Goal: Information Seeking & Learning: Learn about a topic

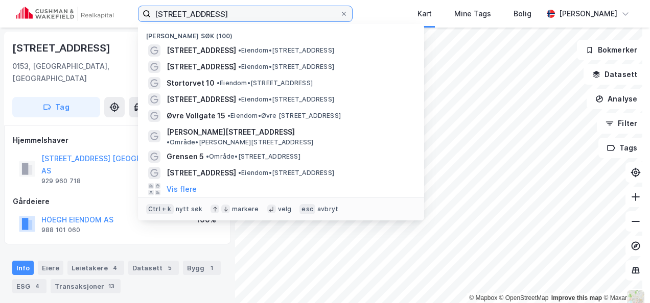
drag, startPoint x: 215, startPoint y: 12, endPoint x: 133, endPoint y: 12, distance: 82.2
click at [133, 13] on div "[STREET_ADDRESS] Nylige søk (100) [STREET_ADDRESS] • Eiendom • [STREET_ADDRESS]…" at bounding box center [325, 14] width 650 height 28
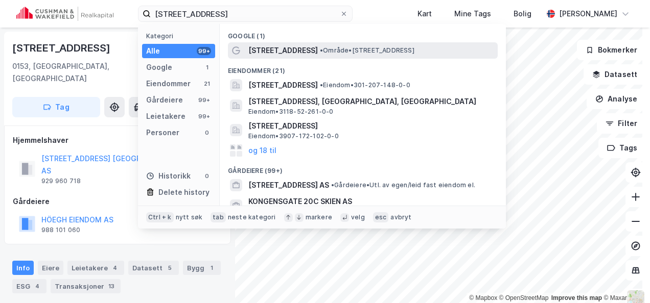
click at [320, 51] on span "• Område • [STREET_ADDRESS]" at bounding box center [367, 50] width 94 height 8
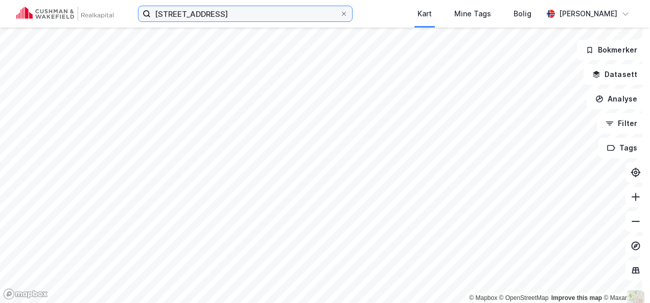
click at [235, 16] on input "[STREET_ADDRESS]" at bounding box center [245, 13] width 189 height 15
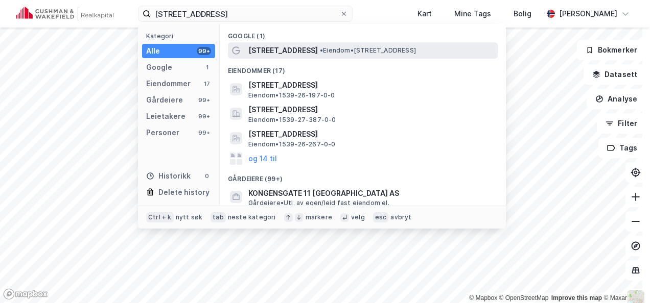
click at [268, 52] on span "[STREET_ADDRESS]" at bounding box center [282, 50] width 69 height 12
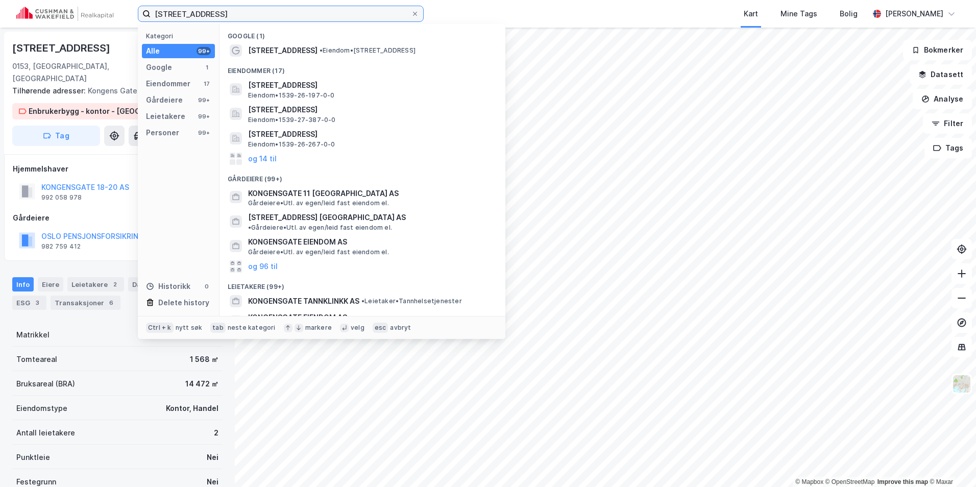
drag, startPoint x: 276, startPoint y: 17, endPoint x: 129, endPoint y: 9, distance: 147.3
click at [129, 9] on div "kongensgate 20 oslo Kategori Alle 99+ Google 1 Eiendommer 17 Gårdeiere 99+ Leie…" at bounding box center [488, 14] width 976 height 28
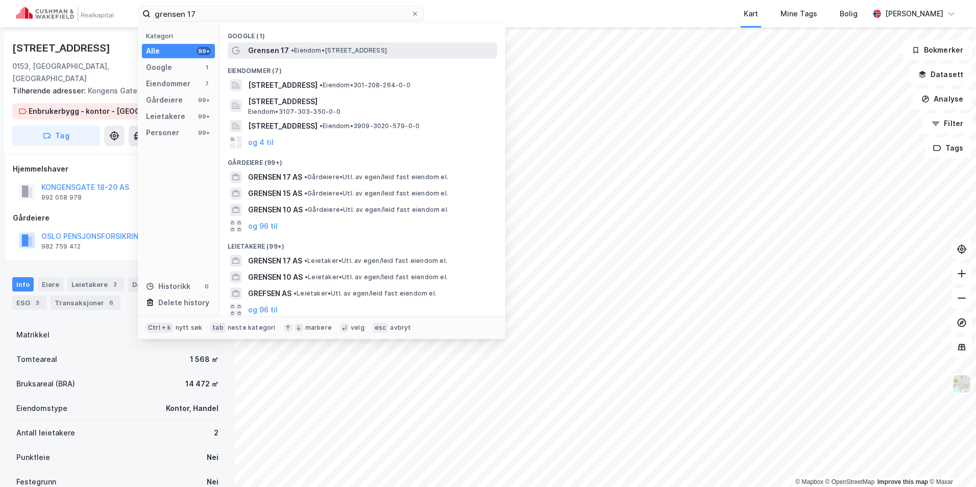
click at [344, 45] on div "Grensen 17 • Eiendom • [STREET_ADDRESS]" at bounding box center [371, 50] width 247 height 12
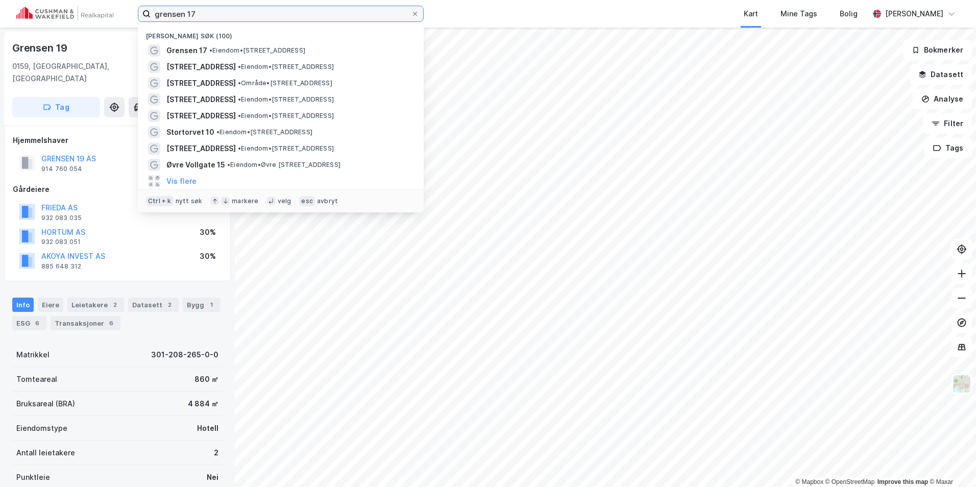
drag, startPoint x: 217, startPoint y: 8, endPoint x: 128, endPoint y: 10, distance: 89.4
click at [128, 10] on div "grensen 17 Nylige søk (100) Grensen 17 • Eiendom • [STREET_ADDRESS] • Eiendom •…" at bounding box center [488, 14] width 976 height 28
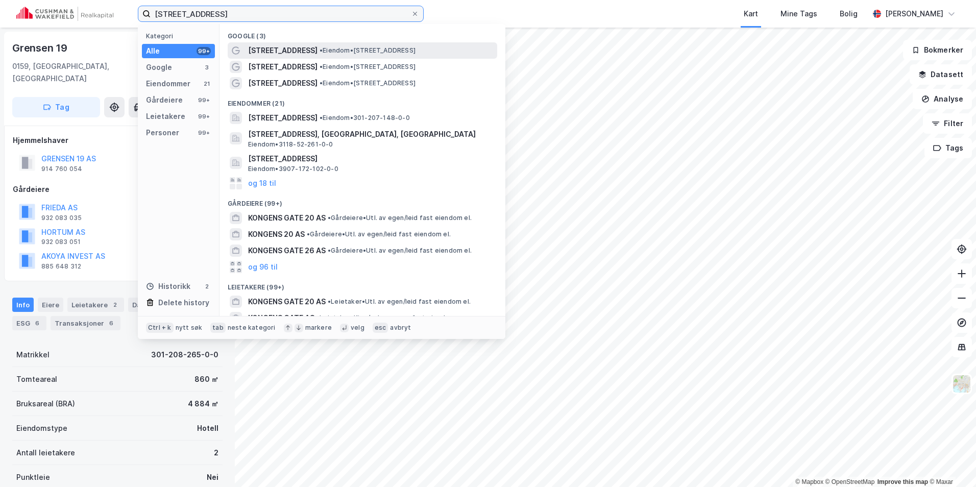
type input "[STREET_ADDRESS]"
click at [324, 50] on span "• Eiendom • [STREET_ADDRESS]" at bounding box center [368, 50] width 96 height 8
